Goal: Task Accomplishment & Management: Manage account settings

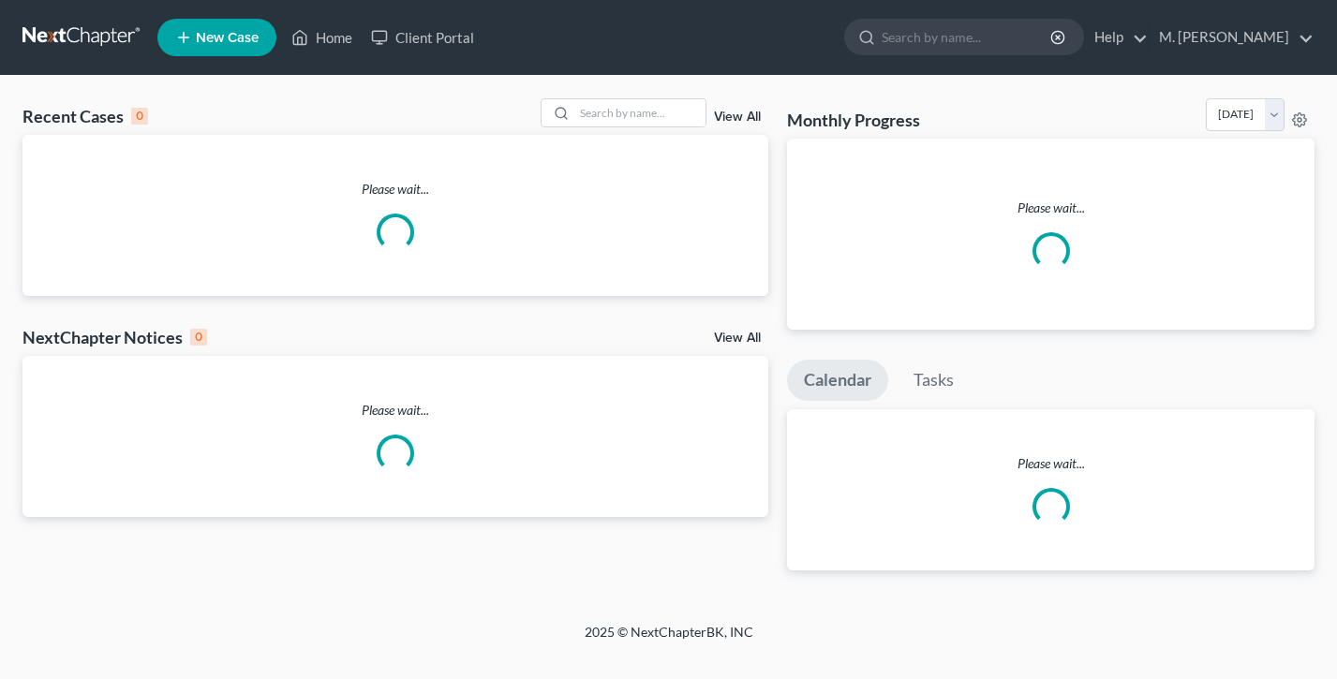
click at [1251, 17] on ul "New Case Home Client Portal - No Result - See all results Or Press Enter... Hel…" at bounding box center [735, 37] width 1157 height 49
click at [1250, 50] on link "M. [PERSON_NAME]" at bounding box center [1231, 38] width 164 height 34
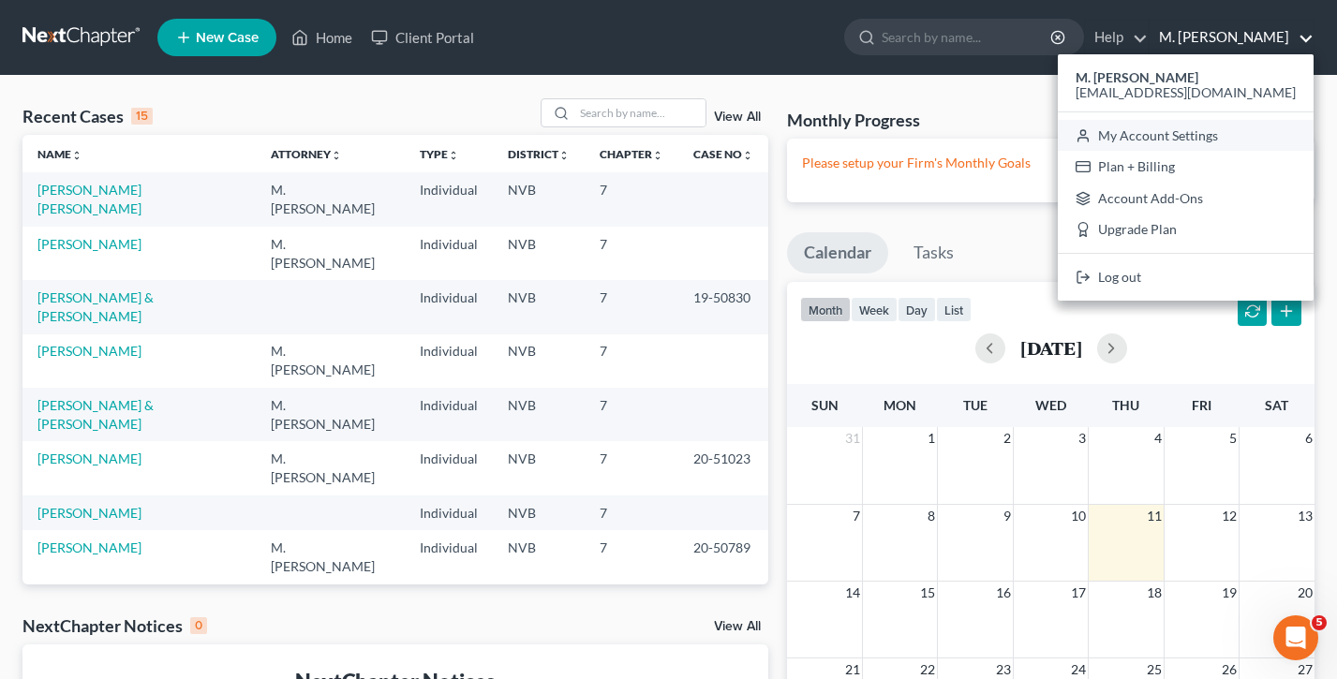
click at [1229, 128] on link "My Account Settings" at bounding box center [1185, 136] width 256 height 32
select select "29"
select select "31"
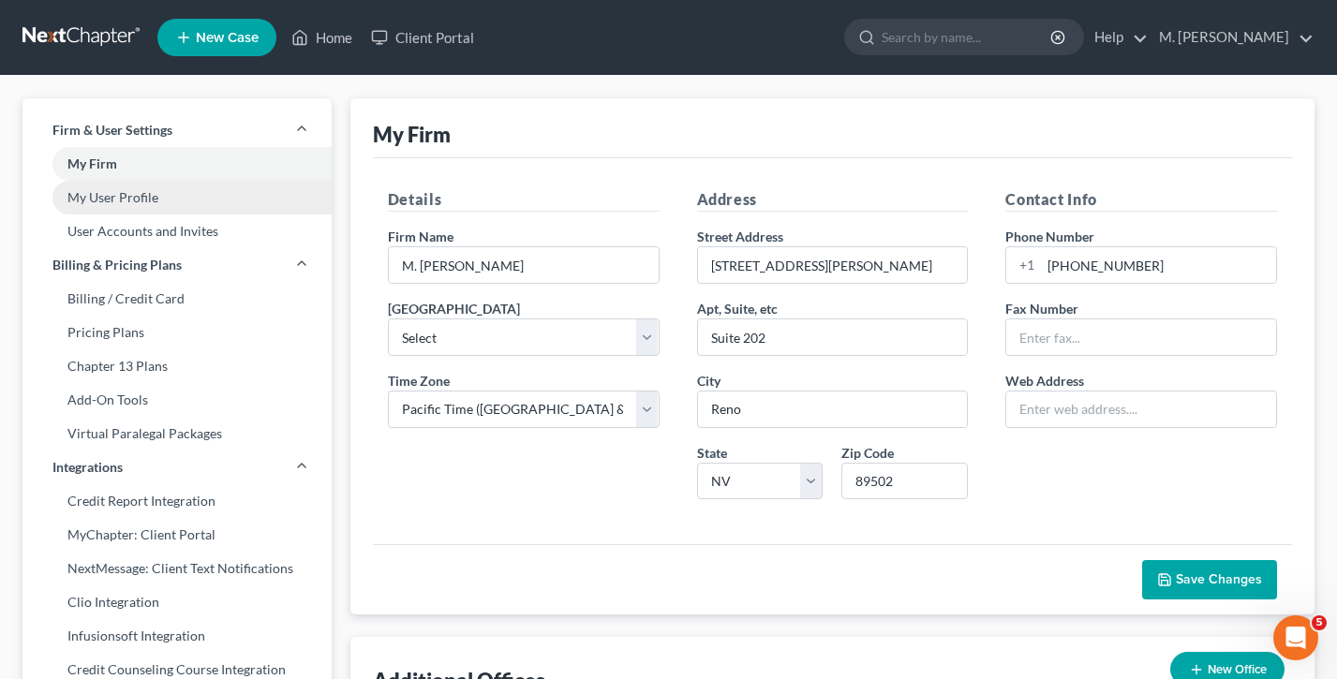
click at [122, 190] on link "My User Profile" at bounding box center [176, 198] width 309 height 34
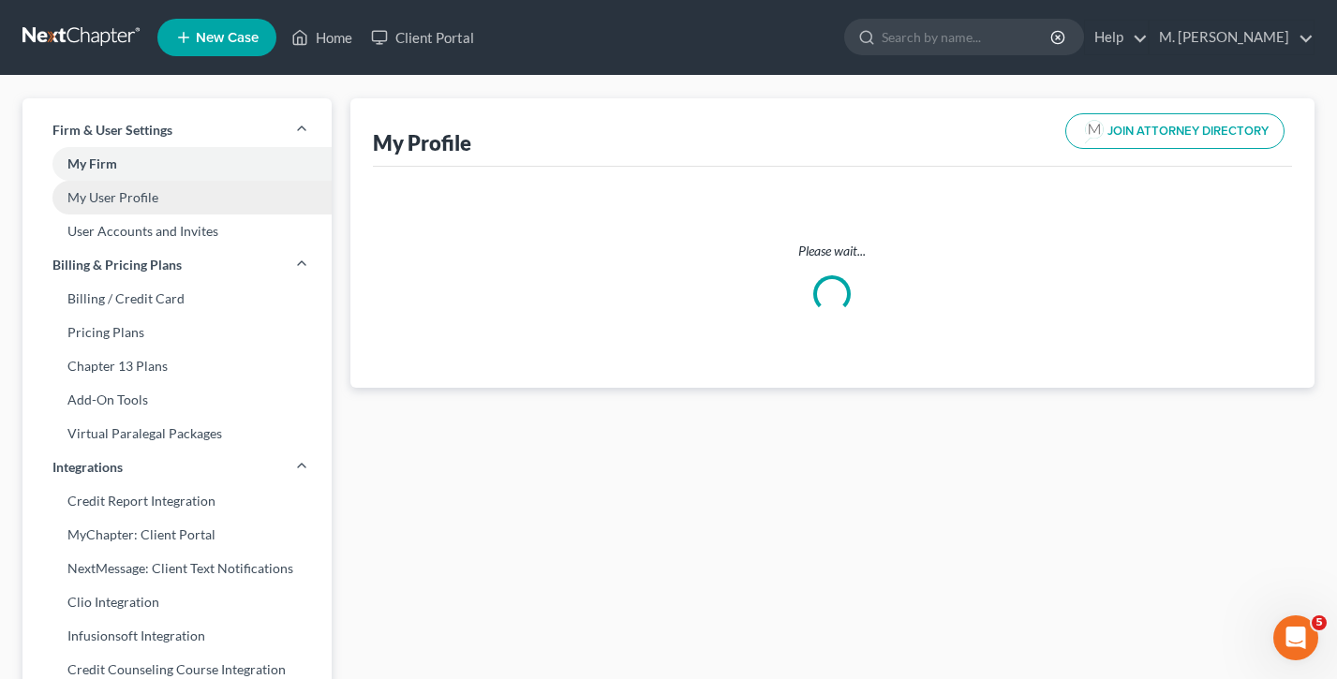
select select "31"
select select "49"
select select "attorney"
select select "0"
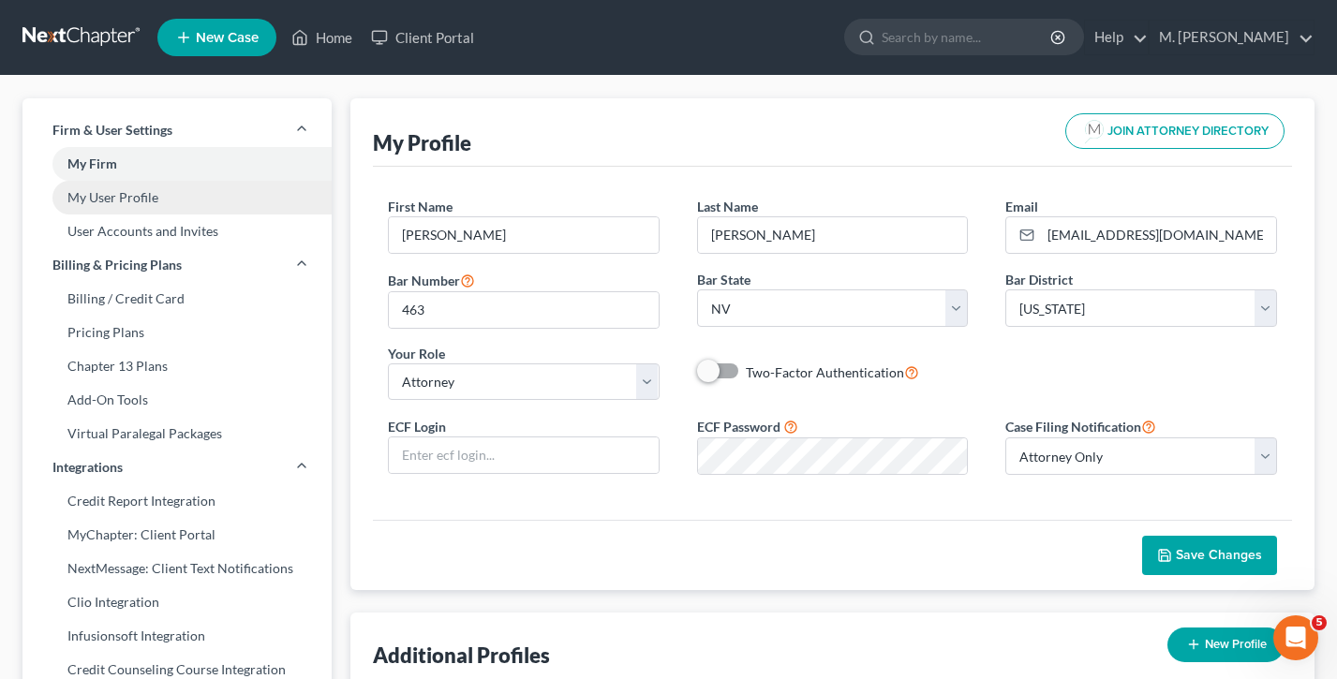
click at [132, 205] on link "My User Profile" at bounding box center [176, 198] width 309 height 34
drag, startPoint x: 1043, startPoint y: 197, endPoint x: 987, endPoint y: 200, distance: 56.3
click at [987, 200] on div "Email * [EMAIL_ADDRESS][DOMAIN_NAME]" at bounding box center [1140, 225] width 309 height 57
click at [864, 146] on div "My Profile JOIN ATTORNEY DIRECTORY" at bounding box center [832, 132] width 919 height 68
click at [1253, 48] on link "M. [PERSON_NAME]" at bounding box center [1231, 38] width 164 height 34
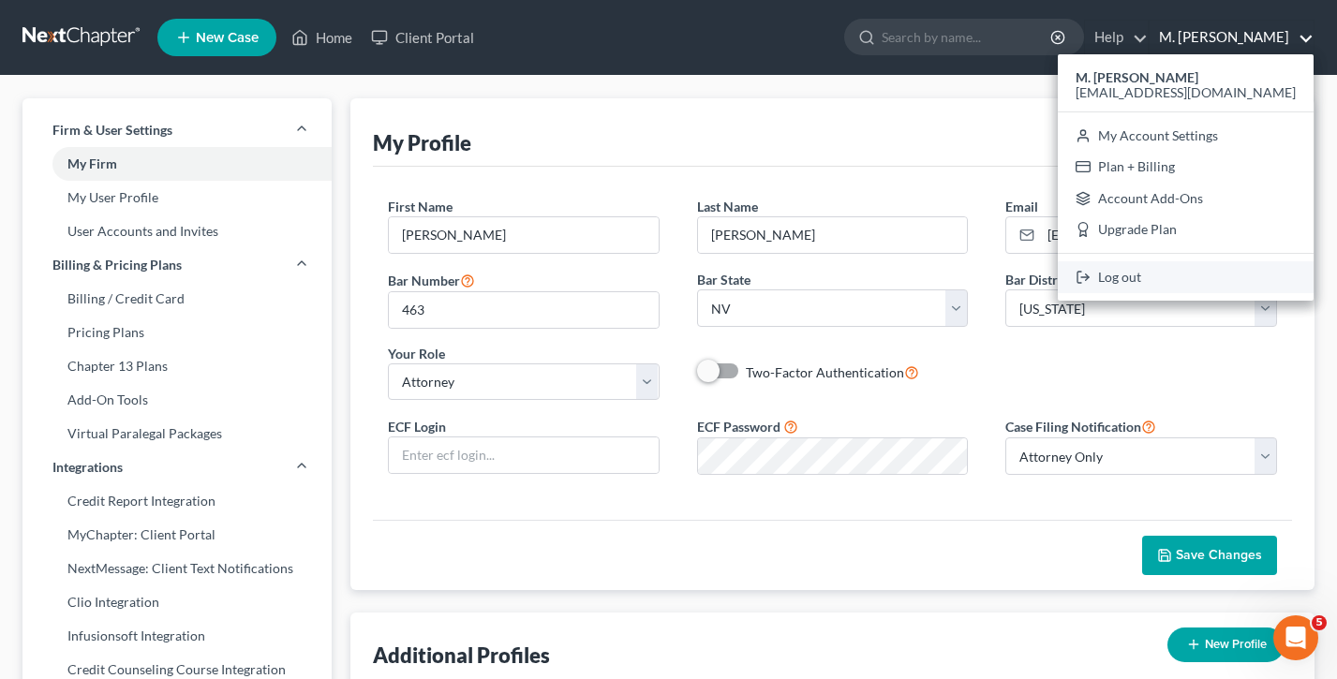
click at [1194, 288] on link "Log out" at bounding box center [1185, 277] width 256 height 32
